Goal: Transaction & Acquisition: Purchase product/service

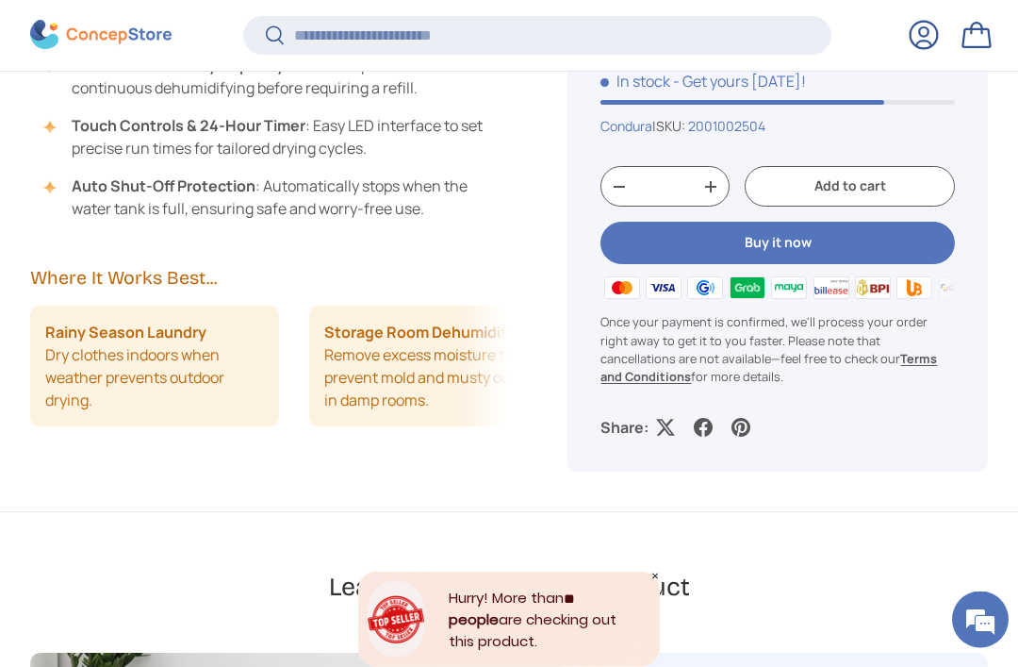
scroll to position [1693, 0]
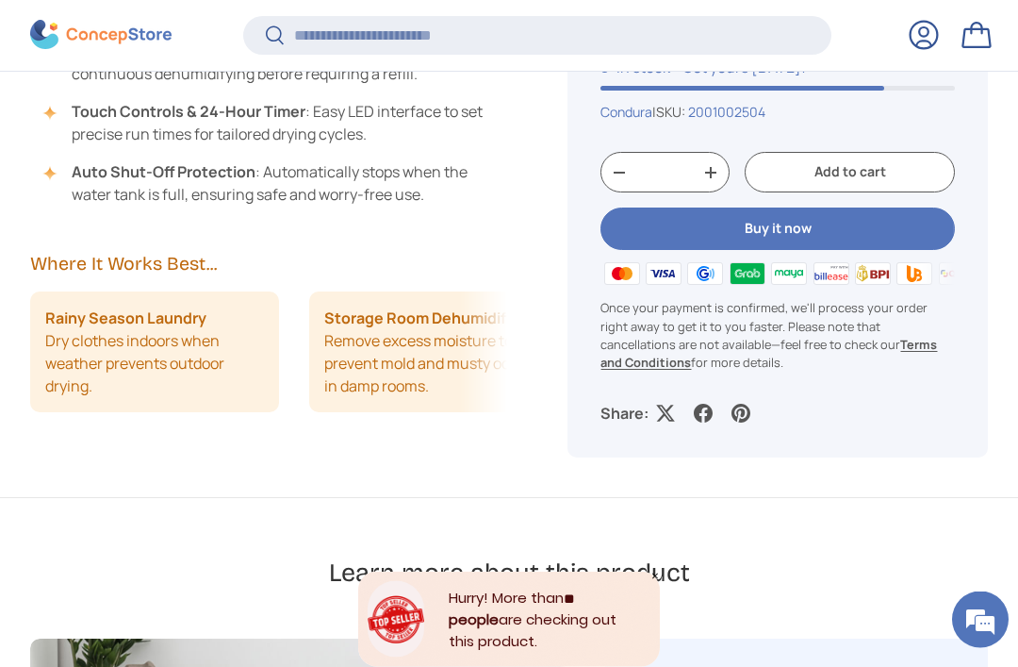
click at [653, 581] on icon "Close" at bounding box center [655, 575] width 9 height 9
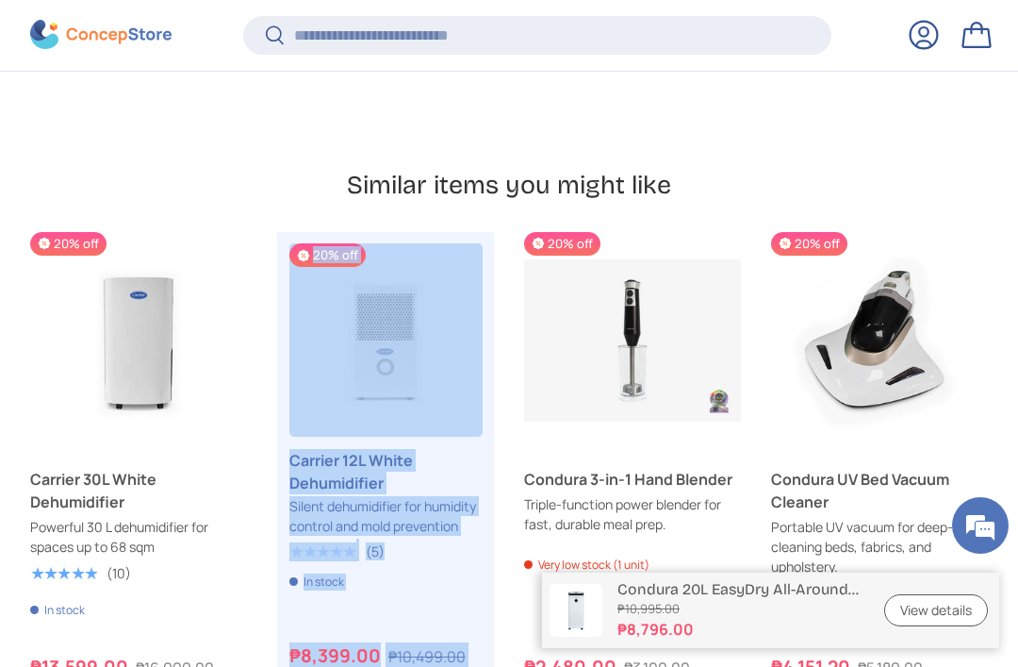
scroll to position [4330, 0]
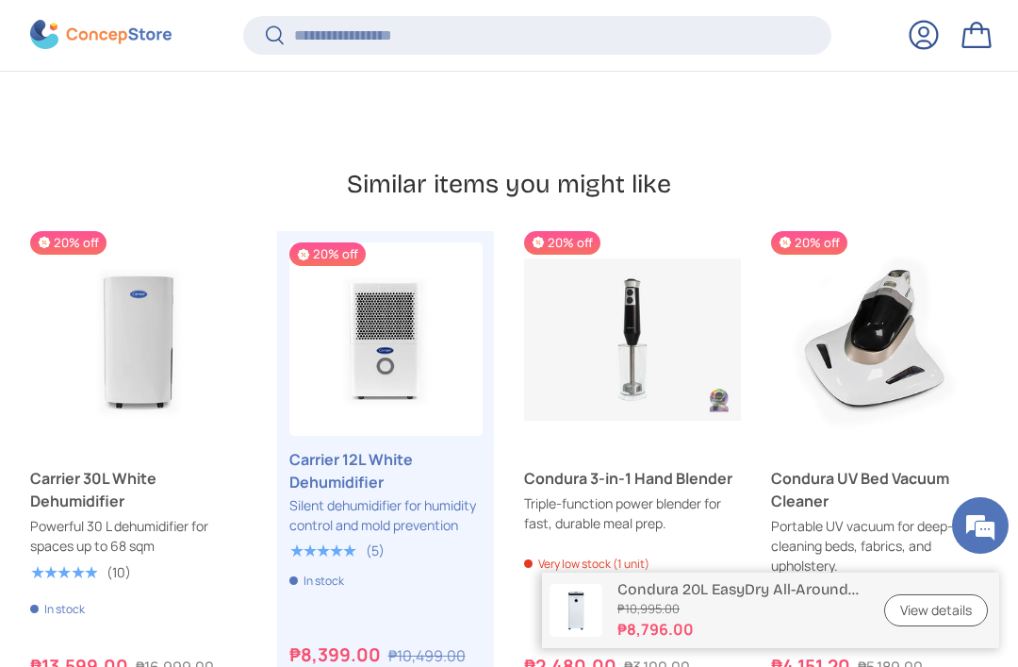
click at [375, 666] on div "Previous Next 20% off Carrier 30L White Dehumidifier Powerful 30 L dehumidifier…" at bounding box center [509, 482] width 958 height 502
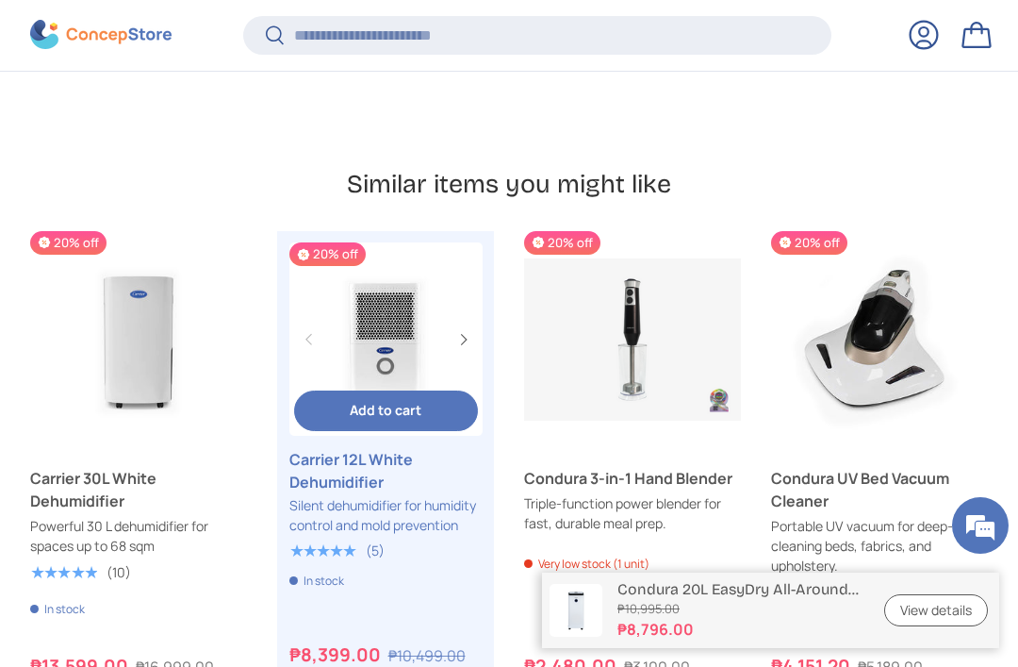
scroll to position [0, 0]
click at [405, 281] on img "Carrier 12L White Dehumidifier" at bounding box center [385, 338] width 193 height 193
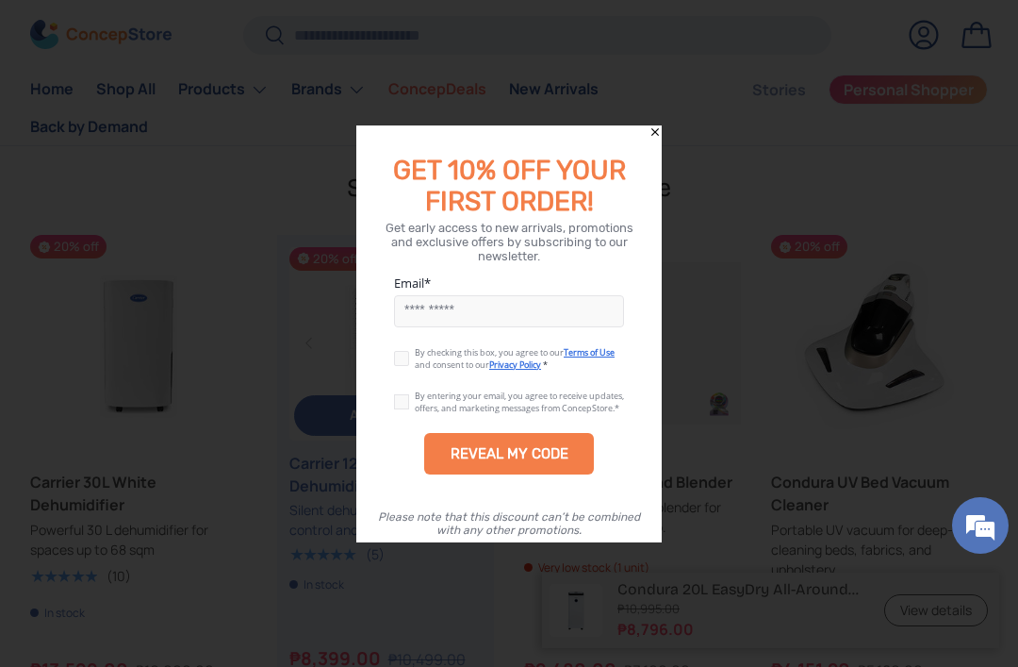
scroll to position [4301, 0]
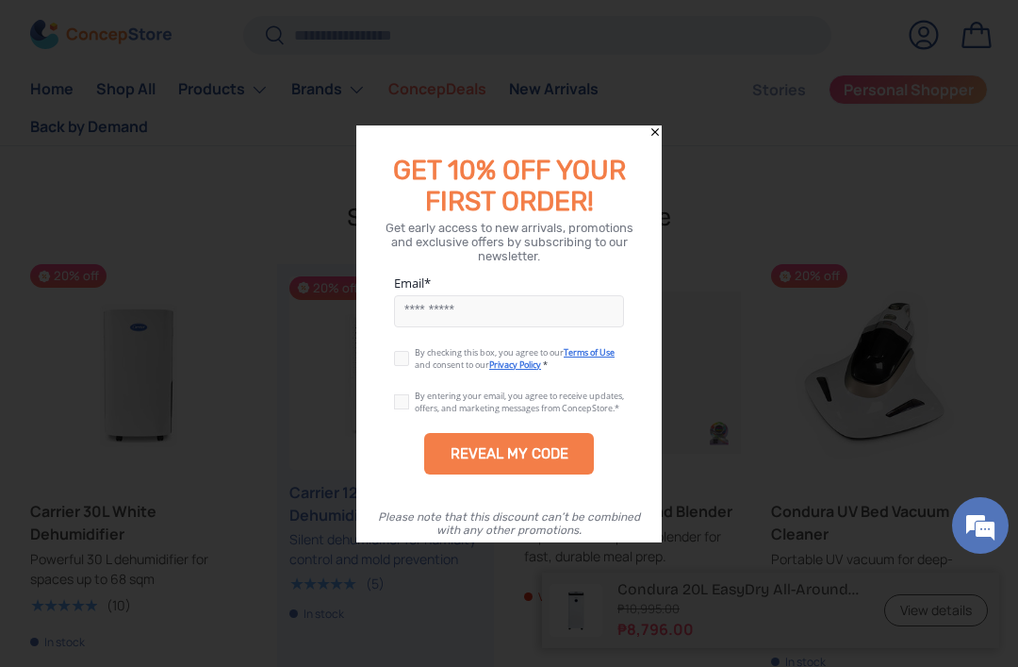
click at [650, 136] on div "GET 10% OFF YOUR FIRST ORDER!" at bounding box center [509, 177] width 306 height 83
click at [657, 127] on icon "Close" at bounding box center [656, 131] width 8 height 8
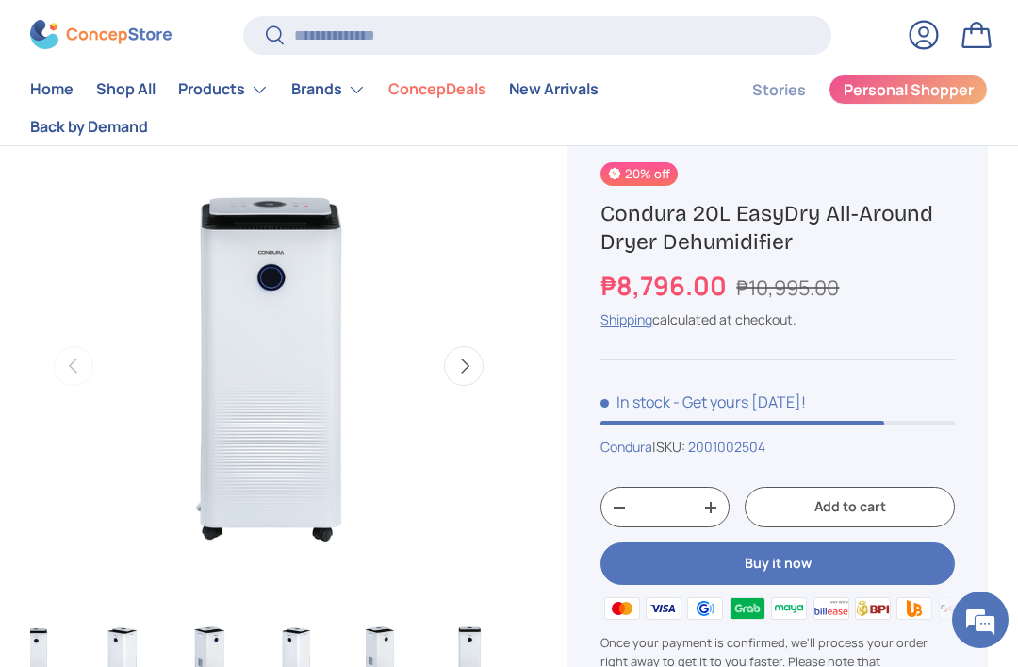
scroll to position [0, 32]
click at [384, 656] on img "Gallery Viewer" at bounding box center [383, 654] width 74 height 75
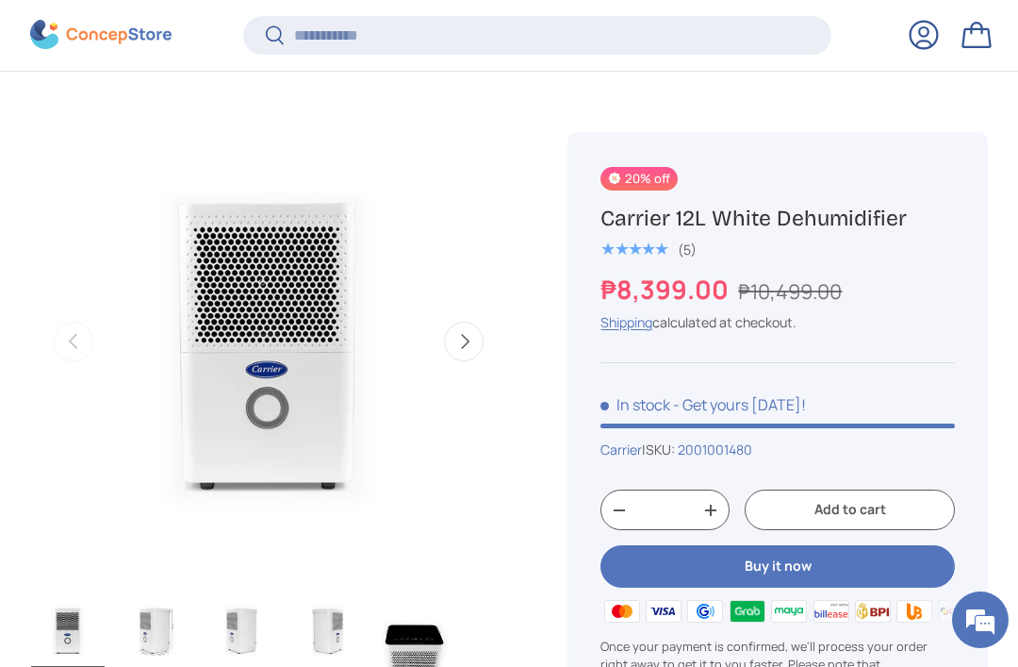
scroll to position [730, 0]
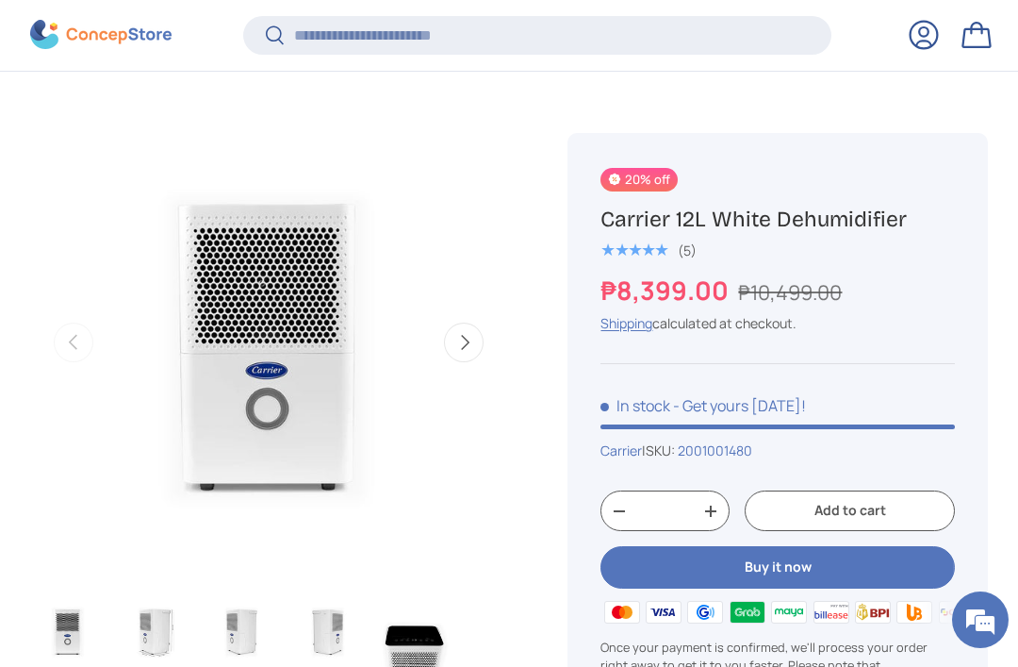
click at [144, 644] on img "Gallery Viewer" at bounding box center [155, 630] width 74 height 75
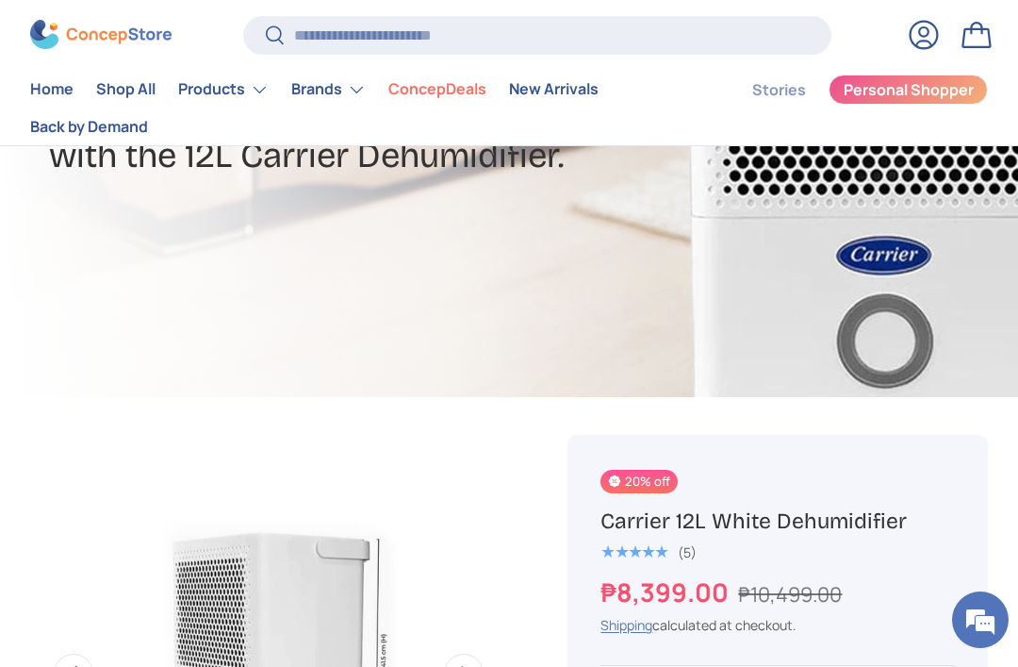
scroll to position [249, 0]
